Goal: Find specific page/section: Find specific page/section

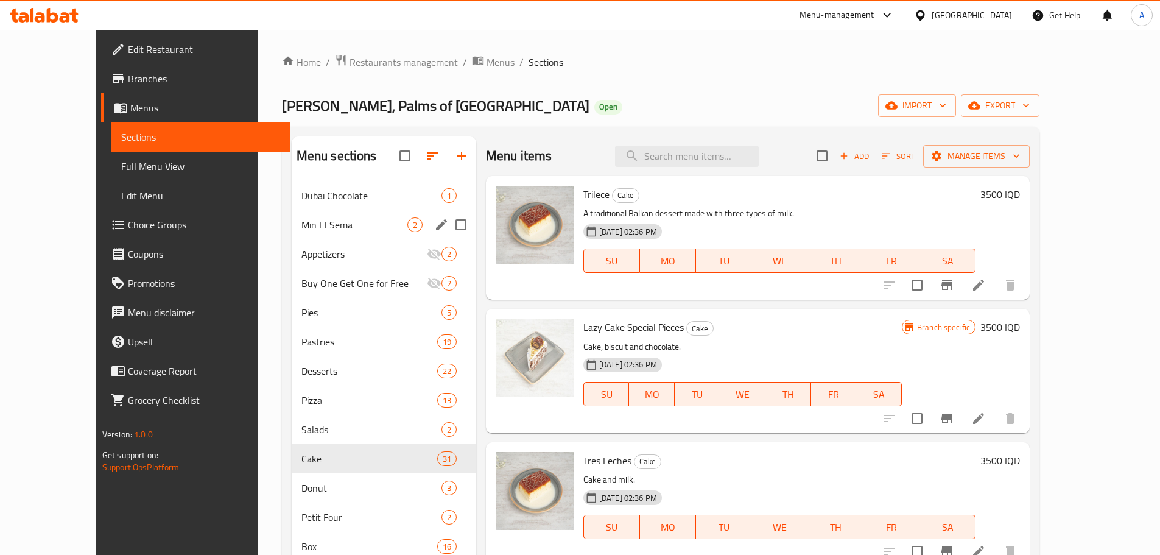
scroll to position [1705, 0]
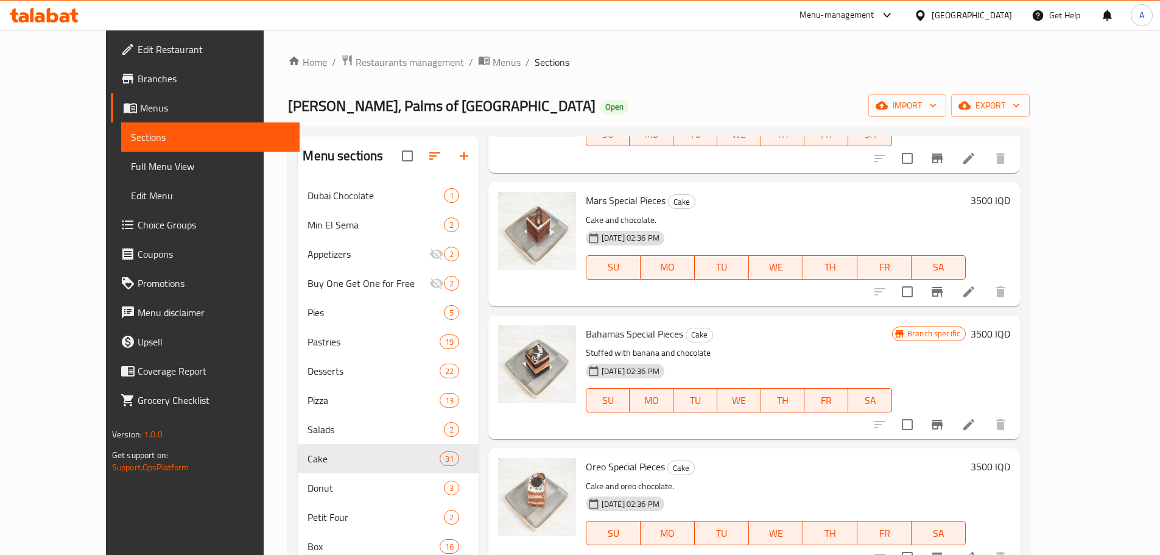
click at [295, 46] on div "Home / Restaurants management / Menus / Sections [PERSON_NAME] Sweets, Palms of…" at bounding box center [659, 377] width 790 height 695
click at [356, 68] on span "Restaurants management" at bounding box center [410, 62] width 108 height 15
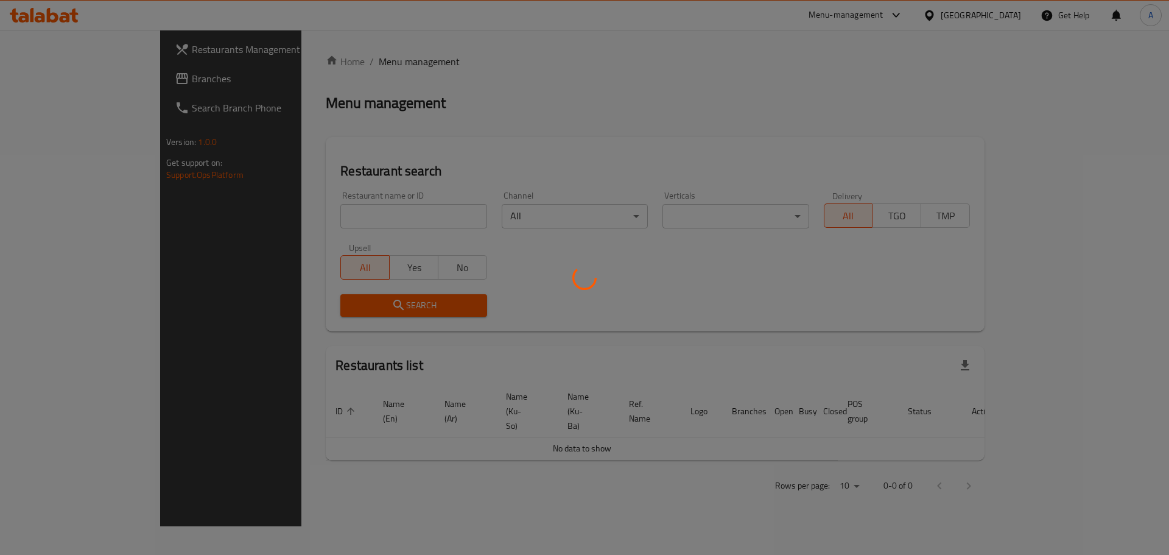
click at [306, 217] on div at bounding box center [584, 277] width 1169 height 555
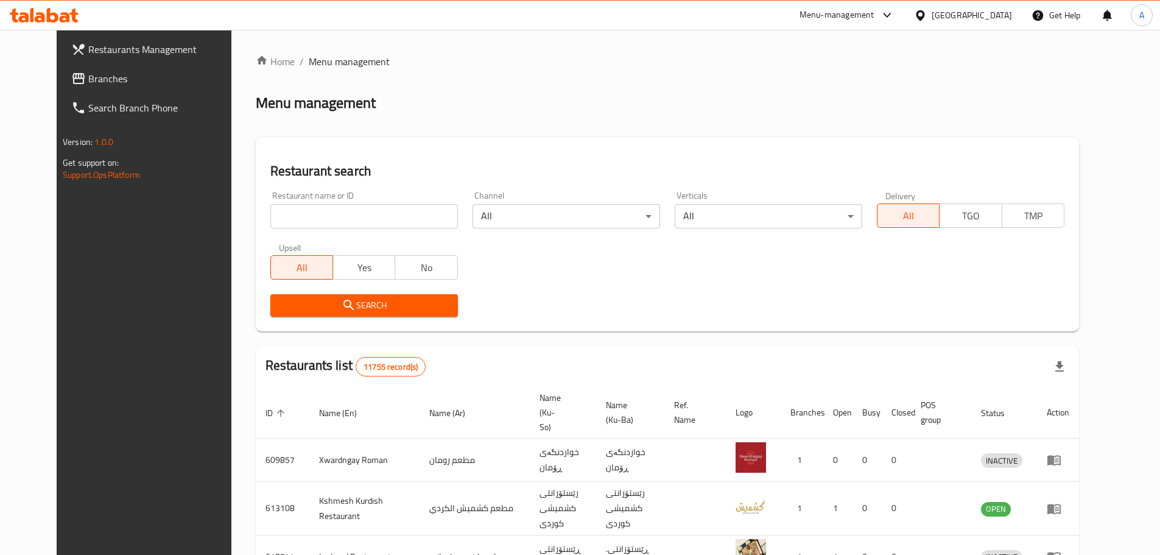
click at [322, 216] on div at bounding box center [580, 277] width 1160 height 555
click at [322, 216] on input "search" at bounding box center [364, 216] width 188 height 24
paste input "Ice Ball"
type input "Ice Ball"
click button "Search" at bounding box center [364, 305] width 188 height 23
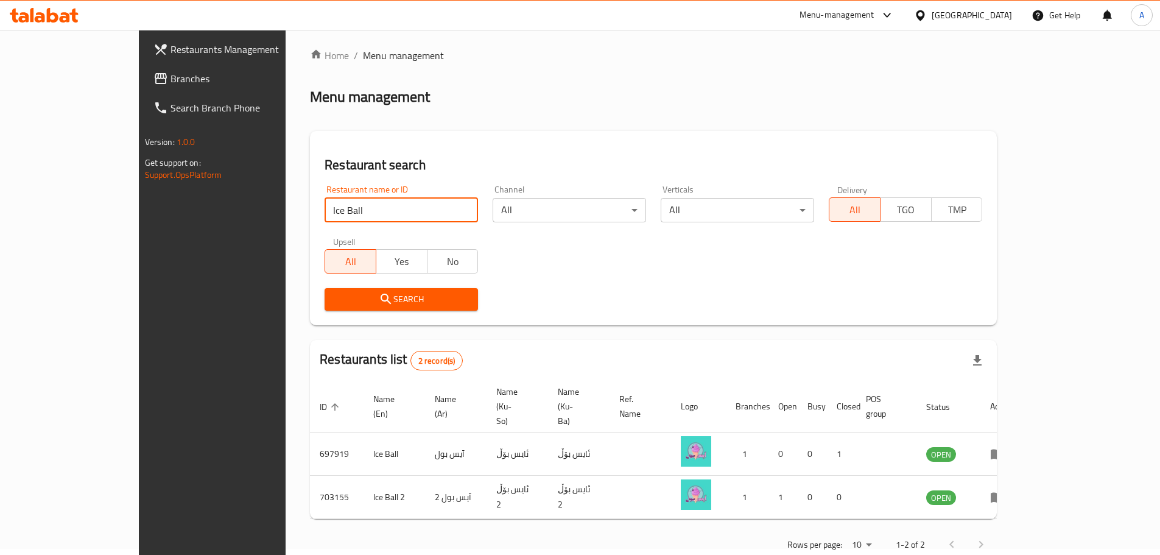
scroll to position [8, 0]
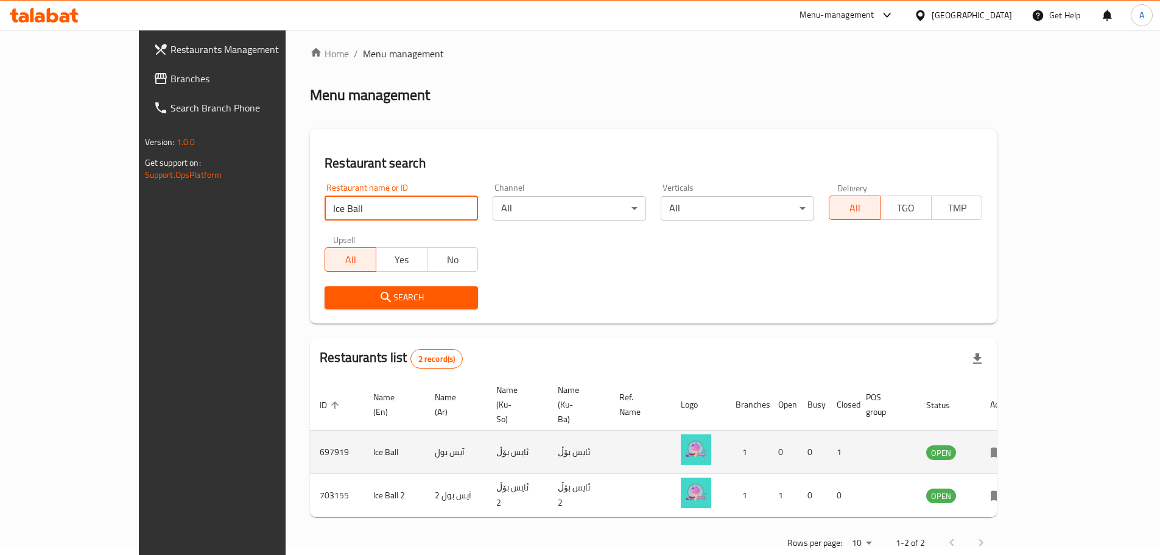
click at [1005, 445] on icon "enhanced table" at bounding box center [997, 452] width 15 height 15
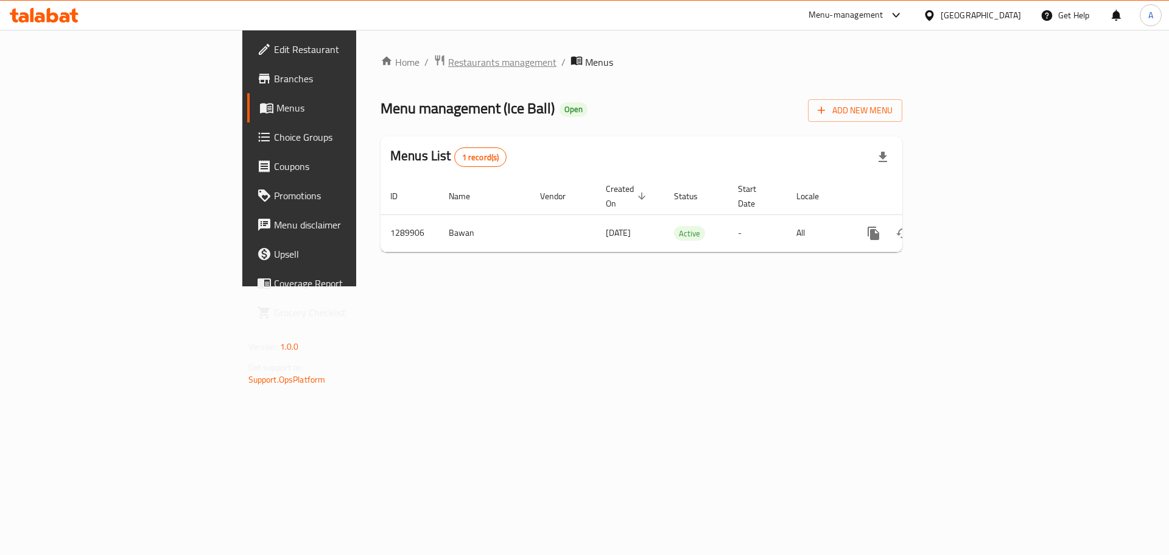
click at [448, 62] on span "Restaurants management" at bounding box center [502, 62] width 108 height 15
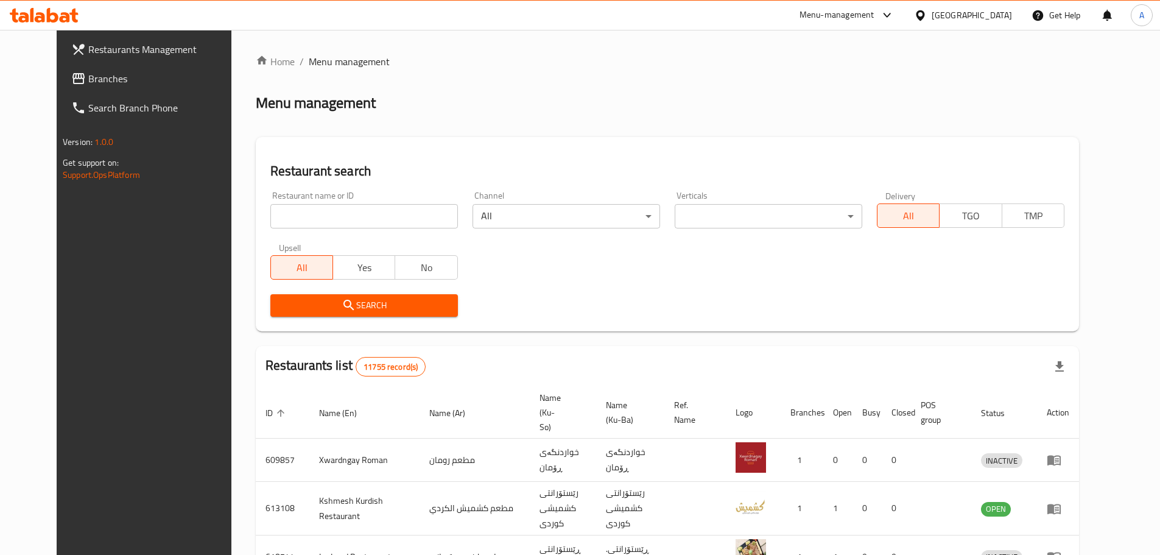
click at [284, 206] on input "search" at bounding box center [364, 216] width 188 height 24
paste input "697919"
type input "697919"
click button "Search" at bounding box center [364, 305] width 188 height 23
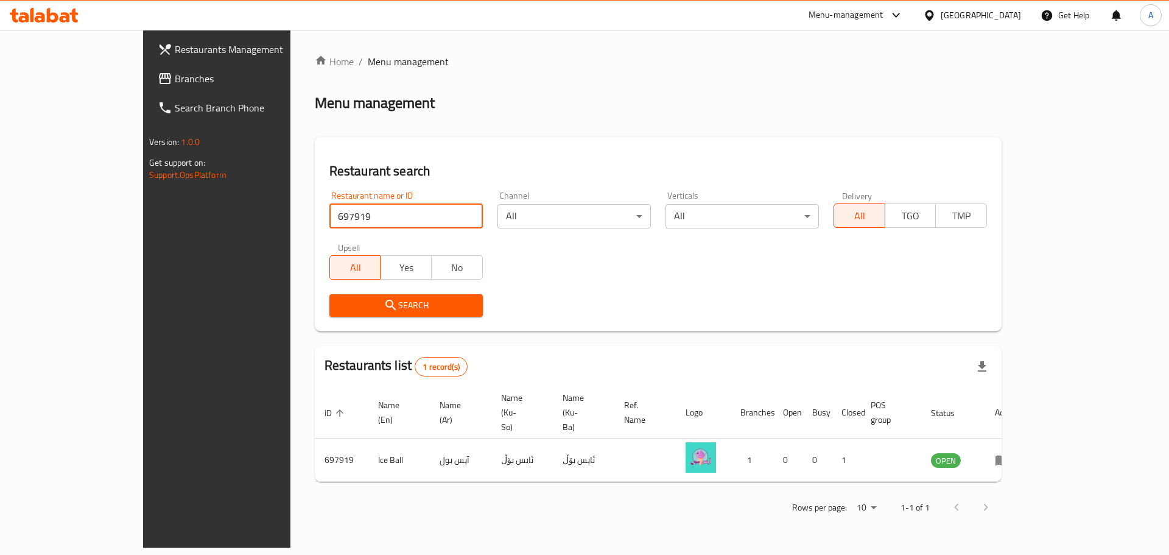
click at [148, 62] on link "Restaurants Management" at bounding box center [243, 49] width 191 height 29
